Goal: Task Accomplishment & Management: Use online tool/utility

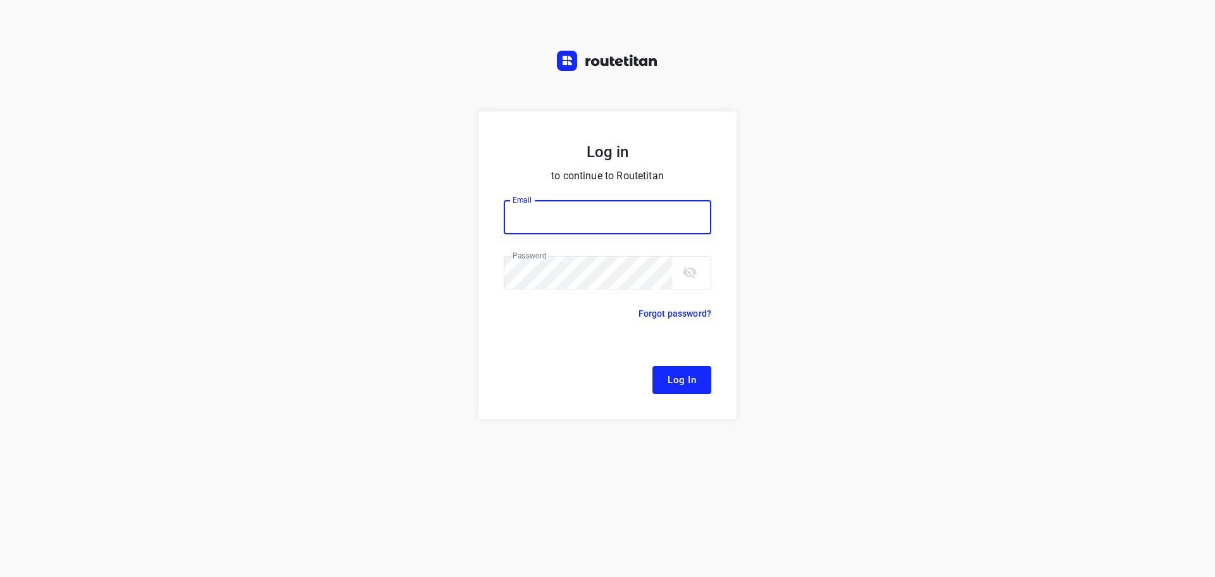
type input "[EMAIL_ADDRESS][DOMAIN_NAME]"
drag, startPoint x: 641, startPoint y: 380, endPoint x: 659, endPoint y: 378, distance: 17.8
click at [646, 380] on div "Log In" at bounding box center [608, 380] width 208 height 28
click at [684, 383] on span "Log In" at bounding box center [682, 379] width 28 height 16
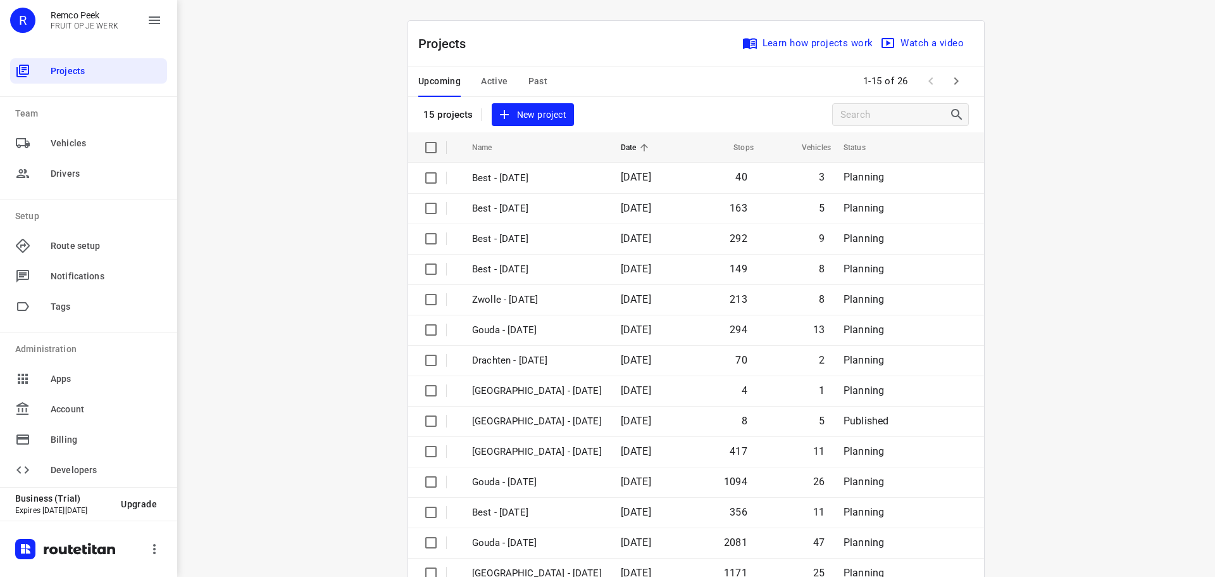
click at [489, 78] on span "Active" at bounding box center [494, 81] width 27 height 16
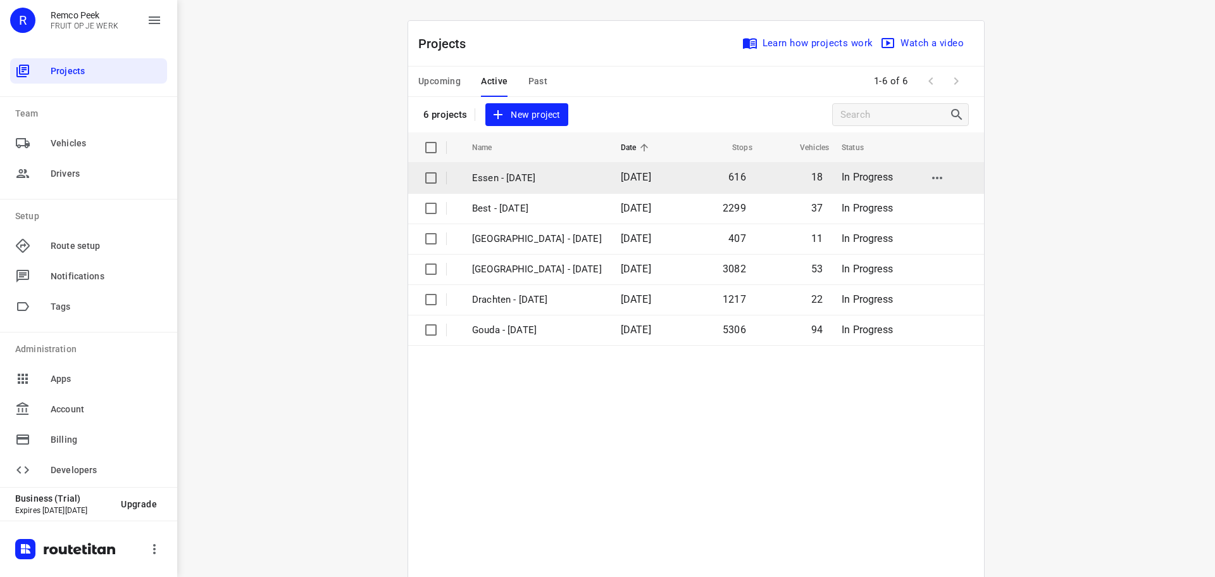
click at [521, 173] on p "Essen - [DATE]" at bounding box center [537, 178] width 130 height 15
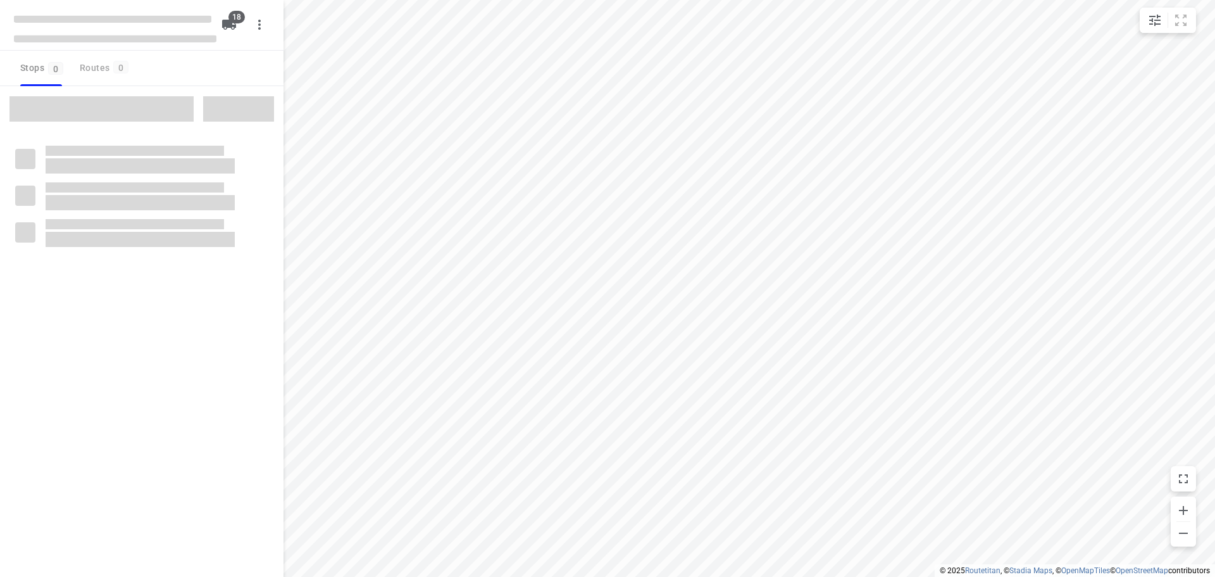
checkbox input "true"
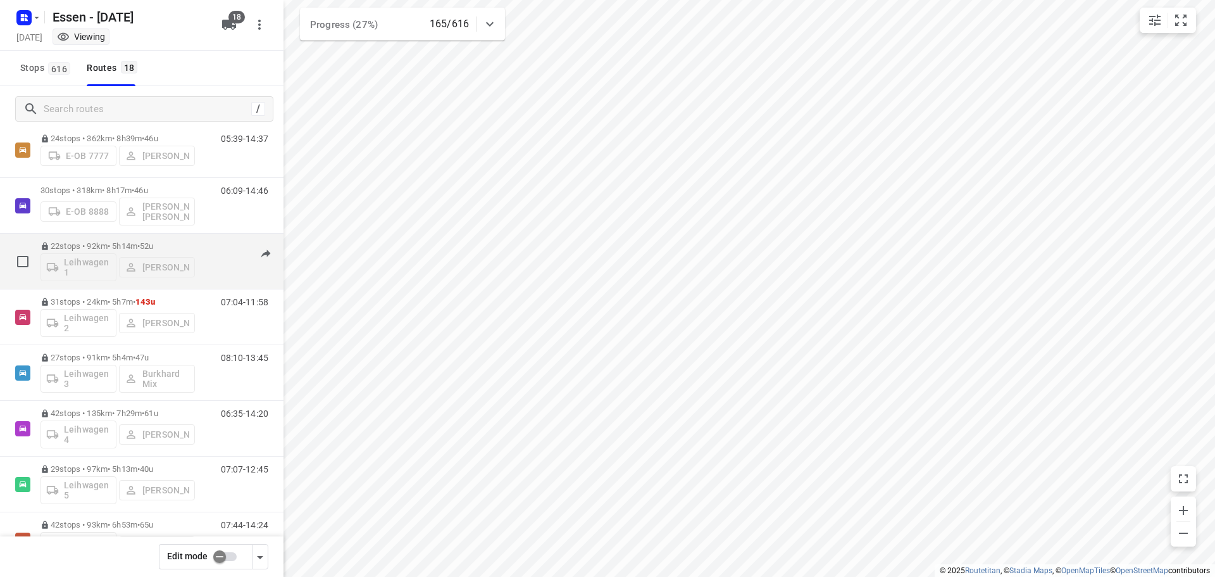
scroll to position [380, 0]
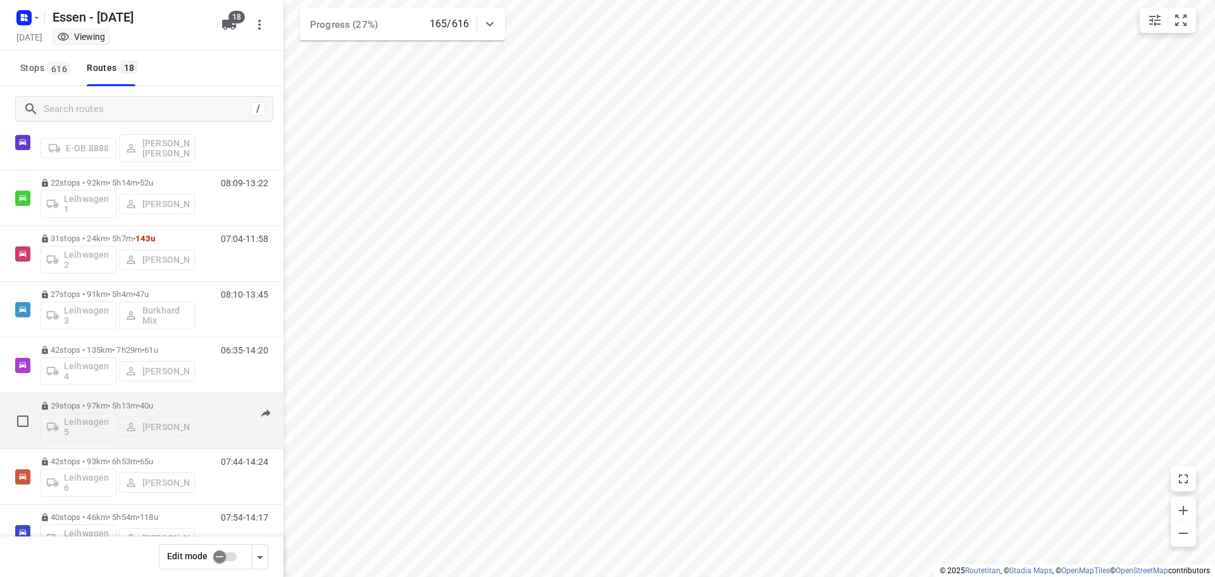
click at [130, 402] on p "29 stops • 97km • 5h13m • 40u" at bounding box center [118, 405] width 154 height 9
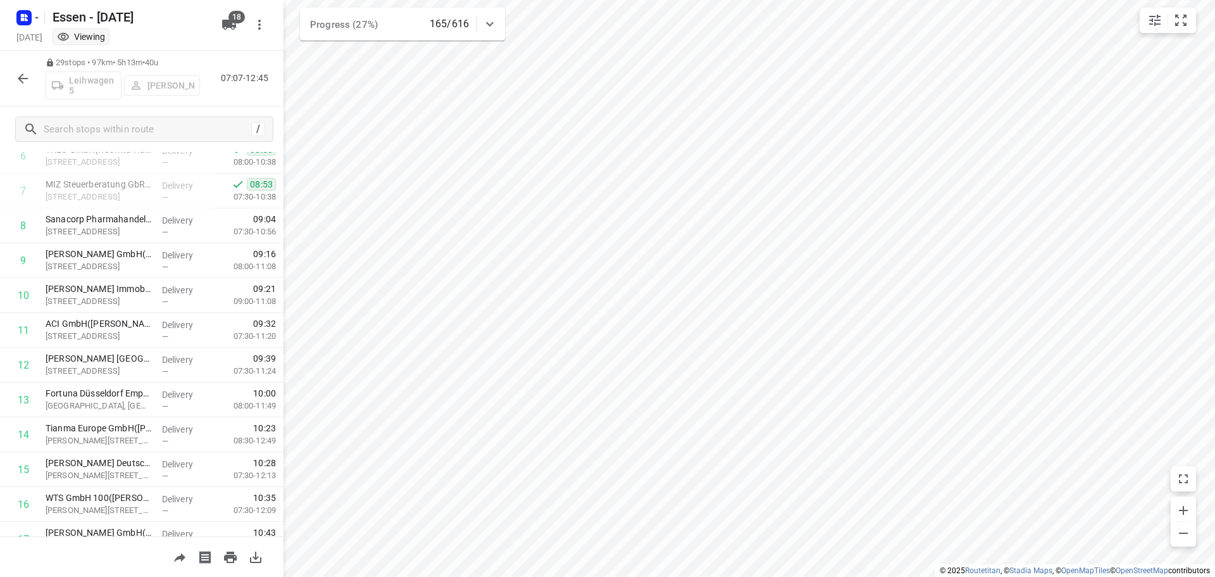
scroll to position [253, 0]
